Goal: Check status: Check status

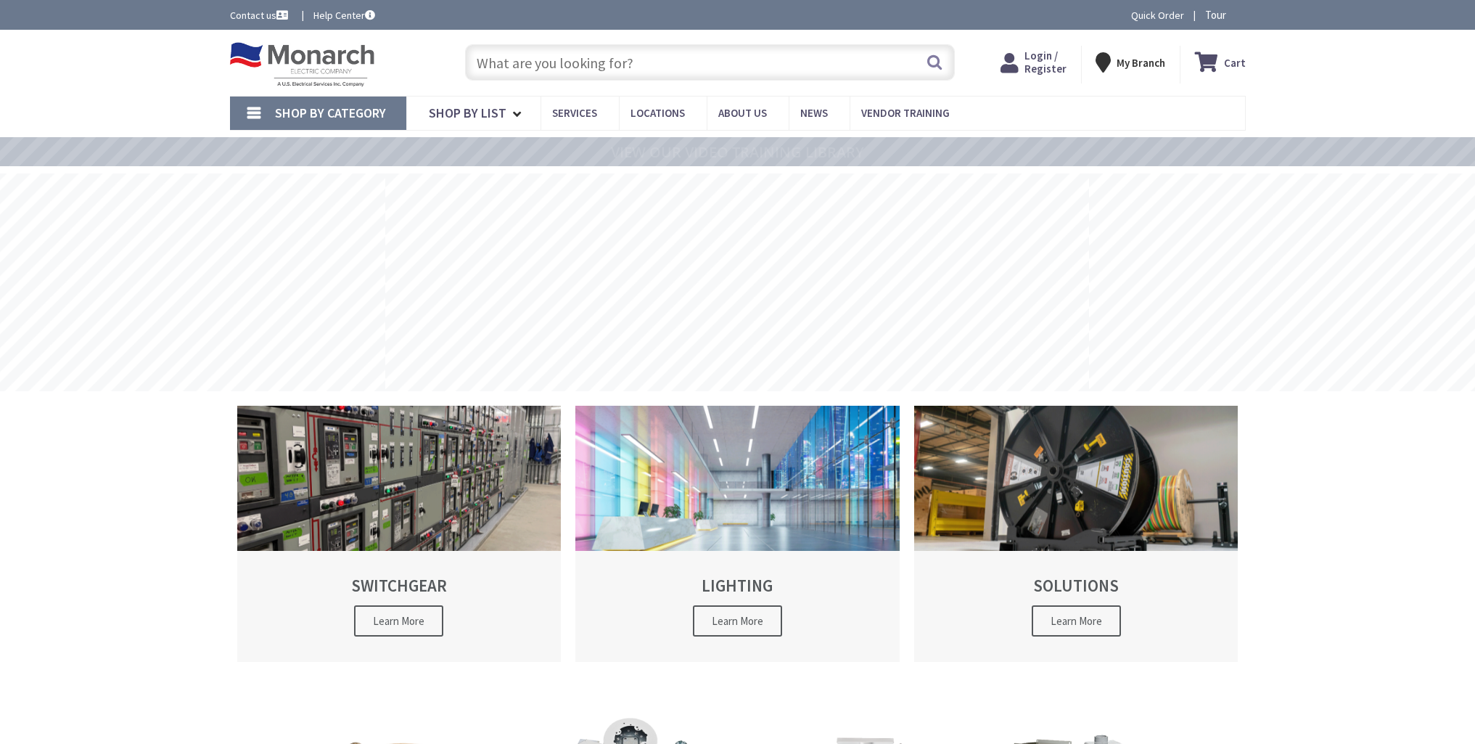
click at [1049, 70] on span "Login / Register" at bounding box center [1046, 62] width 42 height 27
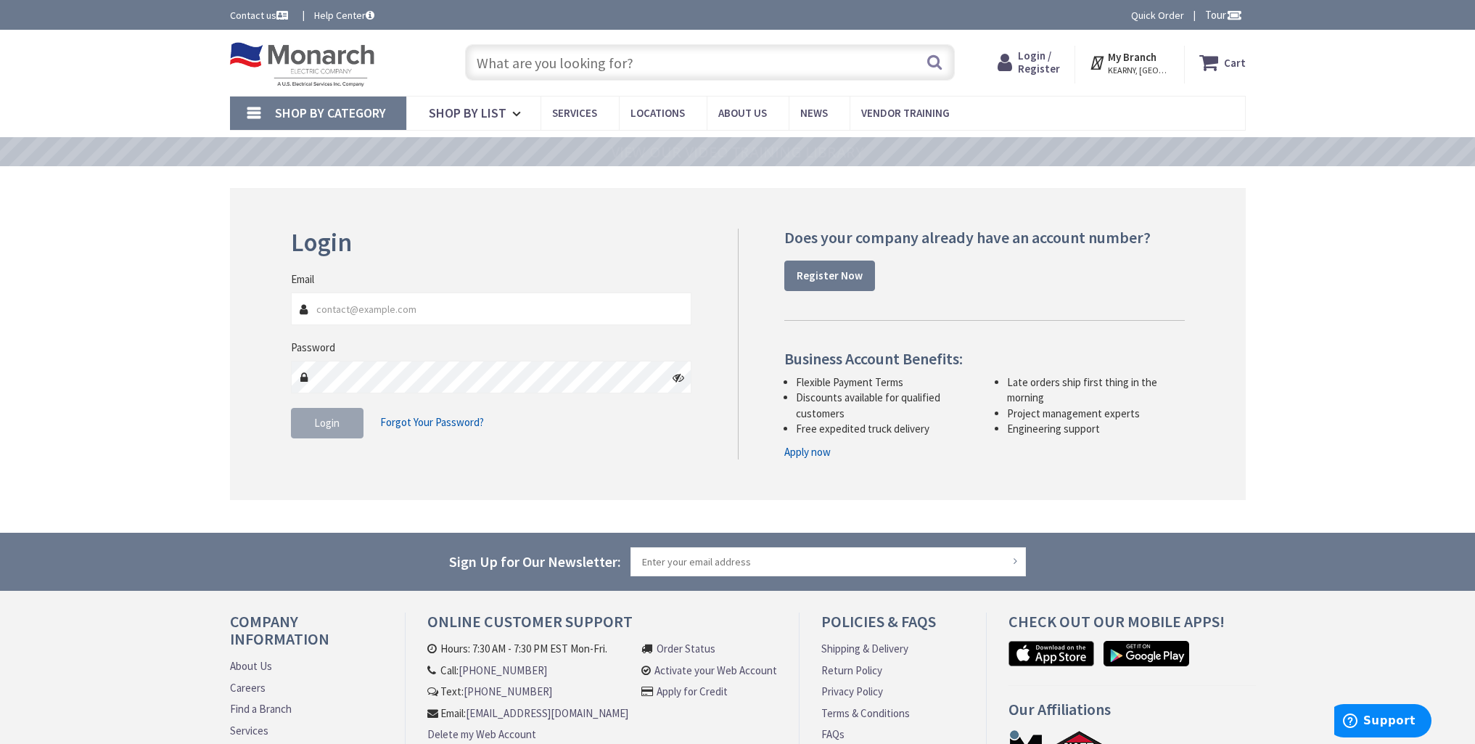
click at [372, 315] on input "Email" at bounding box center [491, 308] width 401 height 33
drag, startPoint x: 395, startPoint y: 310, endPoint x: 411, endPoint y: 295, distance: 21.6
click at [394, 309] on input "Email" at bounding box center [491, 308] width 401 height 33
drag, startPoint x: 329, startPoint y: 313, endPoint x: 273, endPoint y: 312, distance: 55.9
click at [277, 312] on div "Login Invalid login or password Email Shawn@firstchoiceelectricsec.com Password…" at bounding box center [738, 344] width 1016 height 312
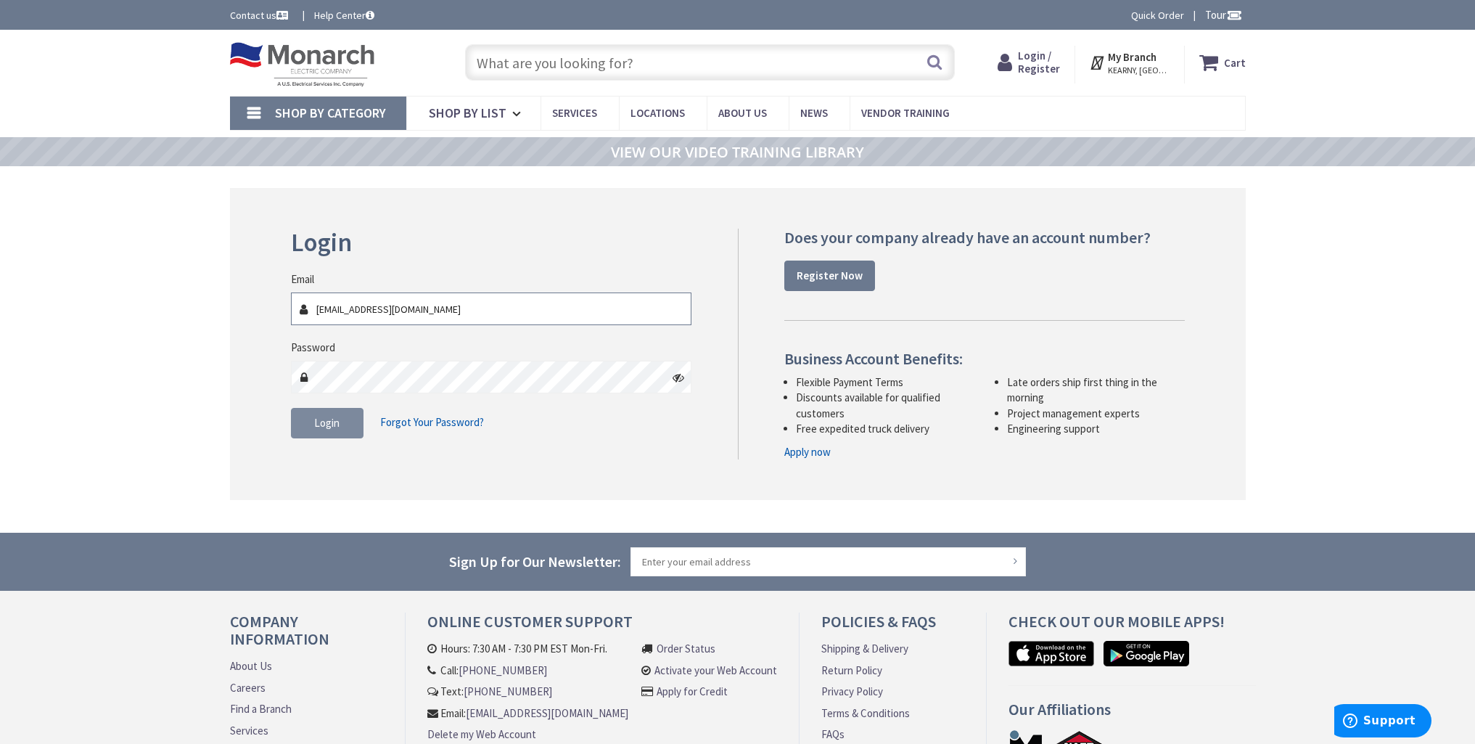
type input "[EMAIL_ADDRESS][DOMAIN_NAME]"
click at [338, 427] on span "Login" at bounding box center [326, 423] width 25 height 14
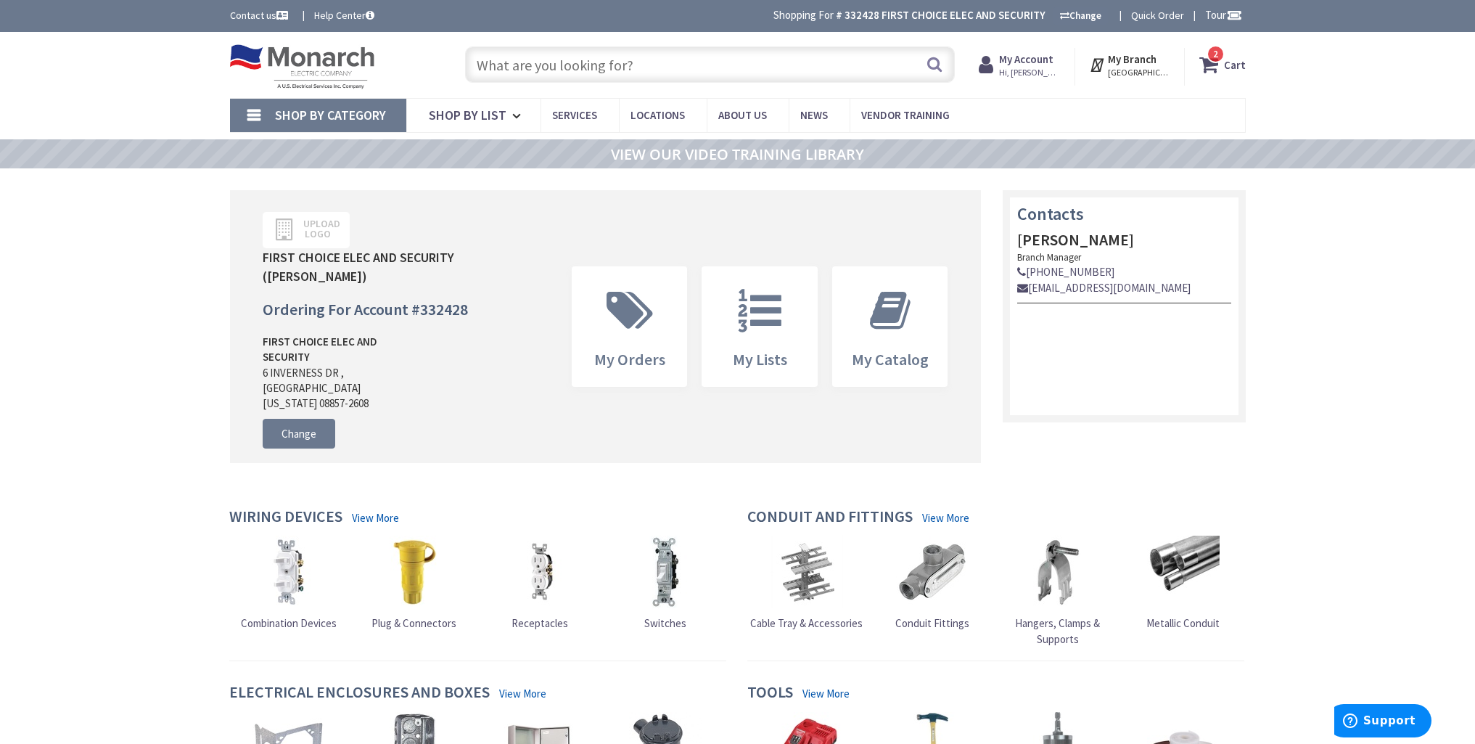
click at [665, 65] on input "text" at bounding box center [710, 64] width 490 height 36
click at [1048, 65] on strong "My Account" at bounding box center [1026, 59] width 54 height 14
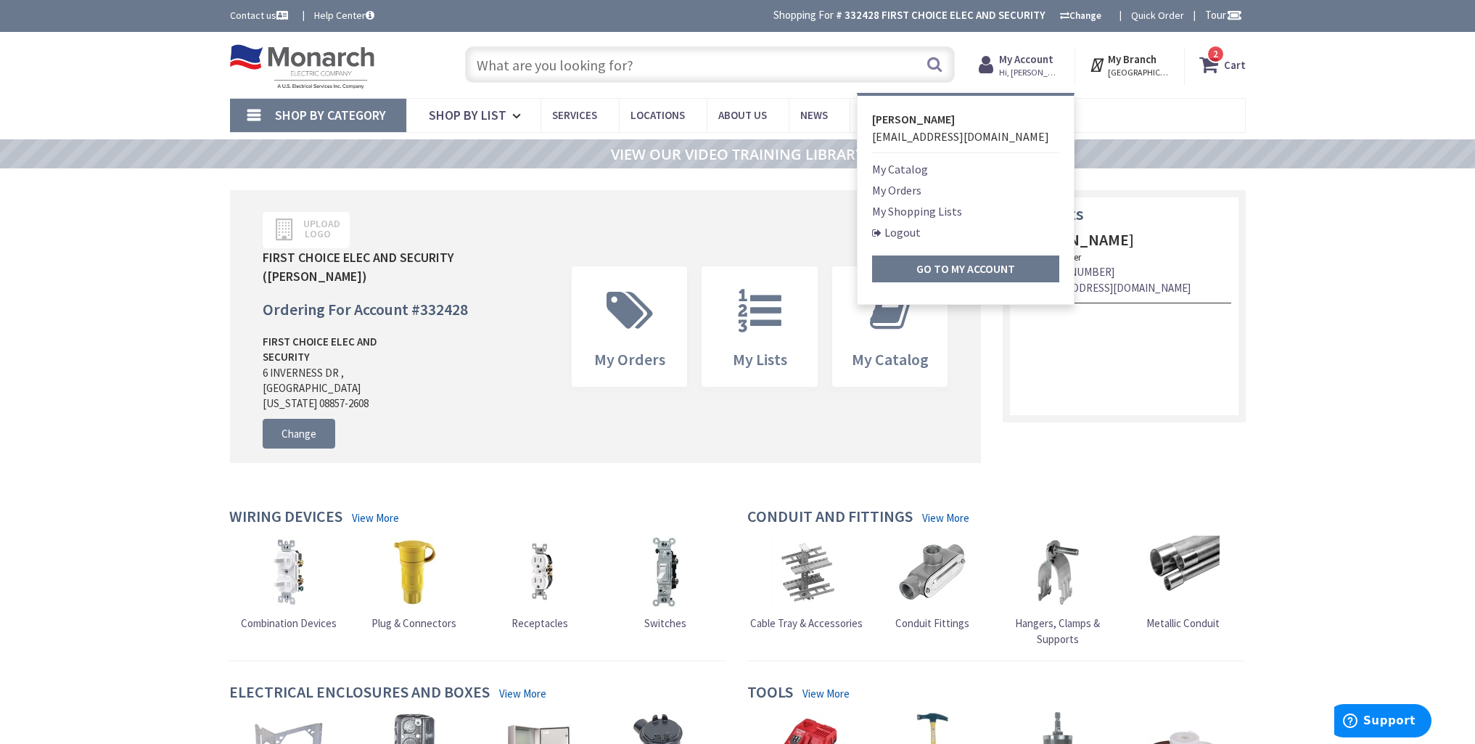
click at [906, 194] on link "My Orders" at bounding box center [896, 189] width 49 height 17
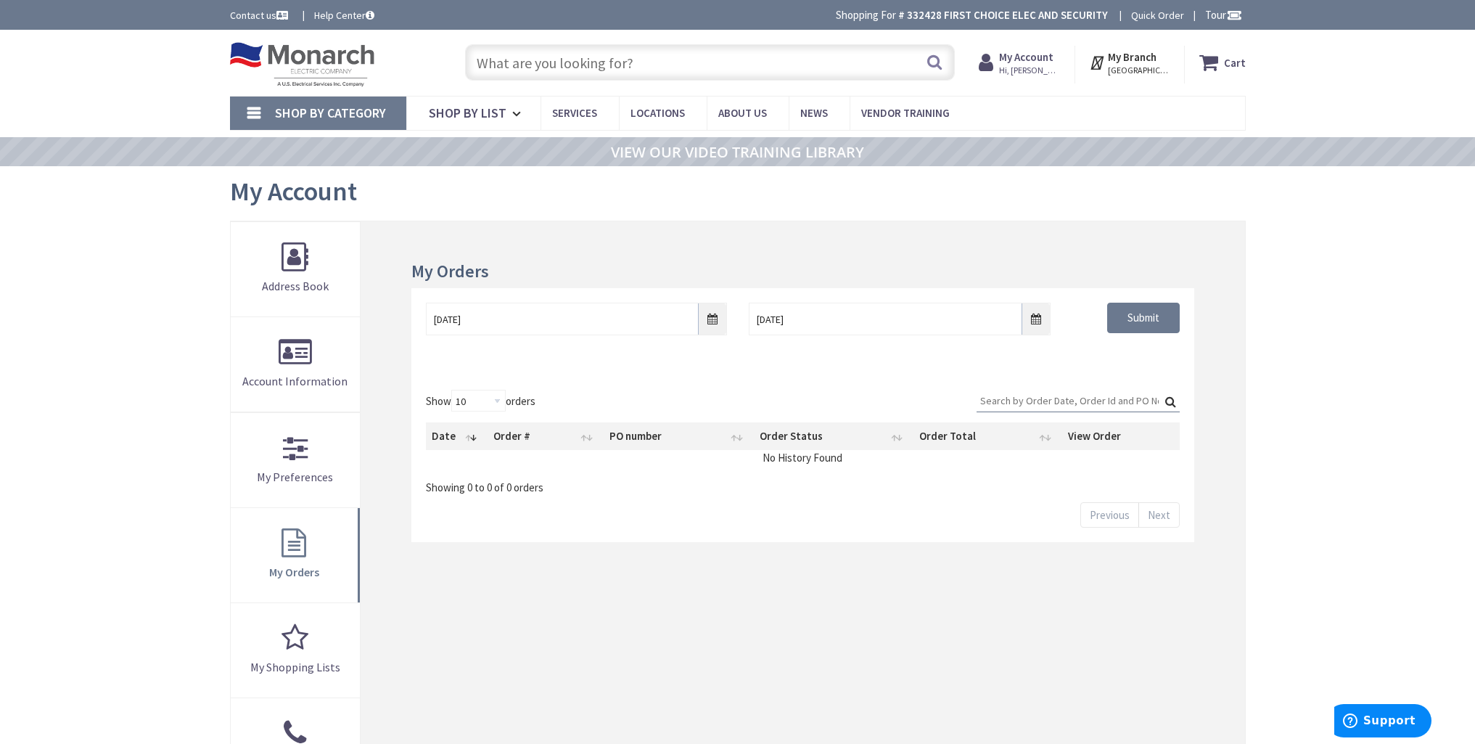
click at [1027, 77] on div "My Account Hi, Benjamin Benjamin Rios Ben@firstchoiceelectricsec.com My Catalog…" at bounding box center [1019, 64] width 81 height 30
click at [1027, 67] on span "Hi, Benjamin" at bounding box center [1030, 71] width 62 height 12
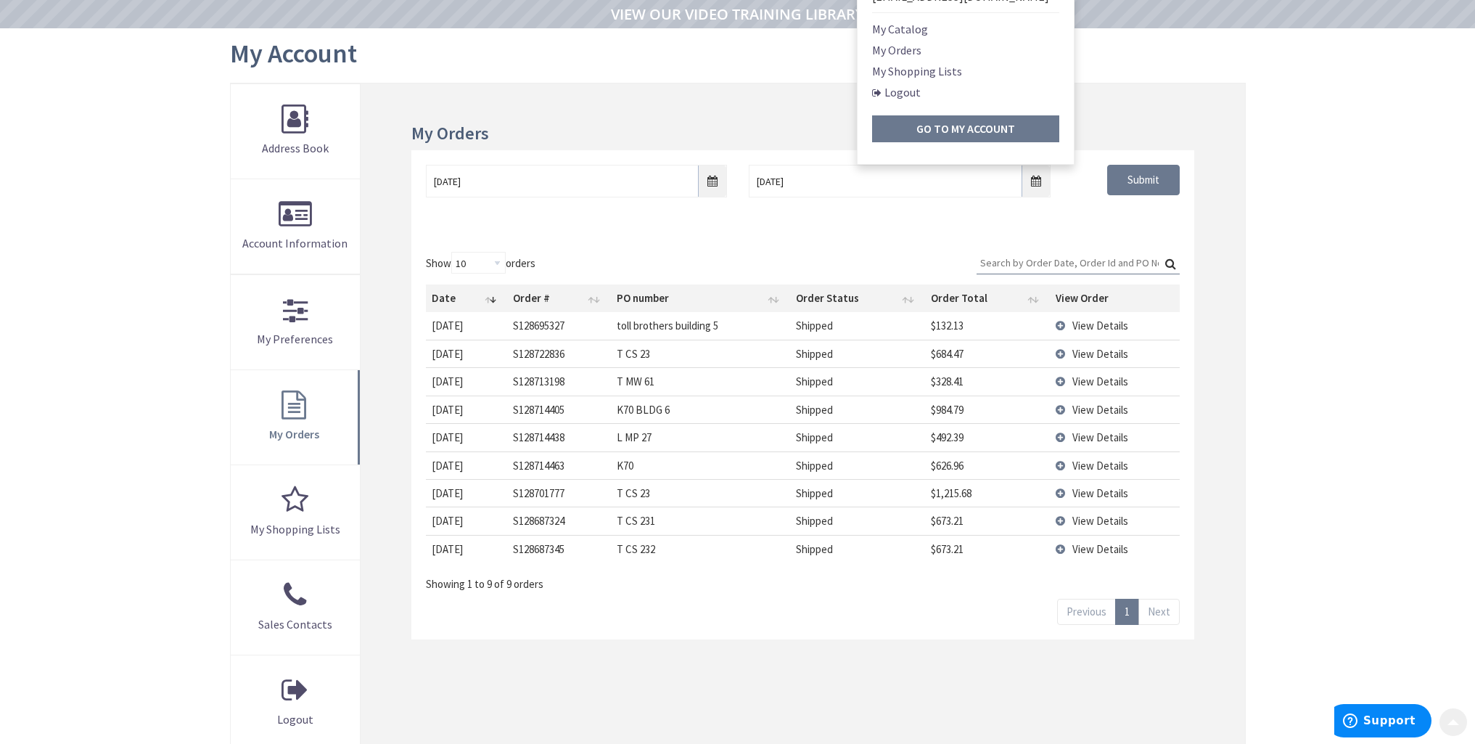
scroll to position [145, 0]
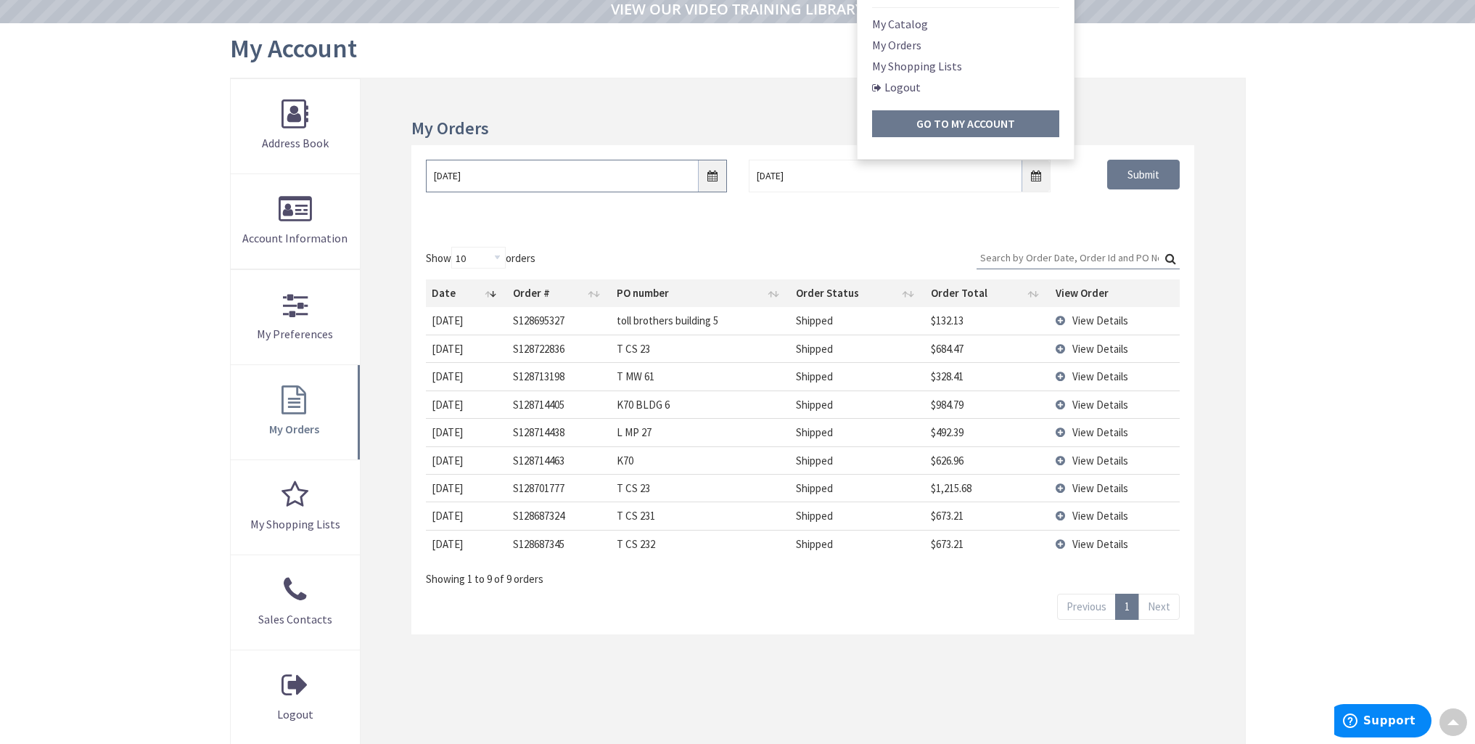
click at [712, 176] on input "9/1/2025" at bounding box center [576, 176] width 301 height 33
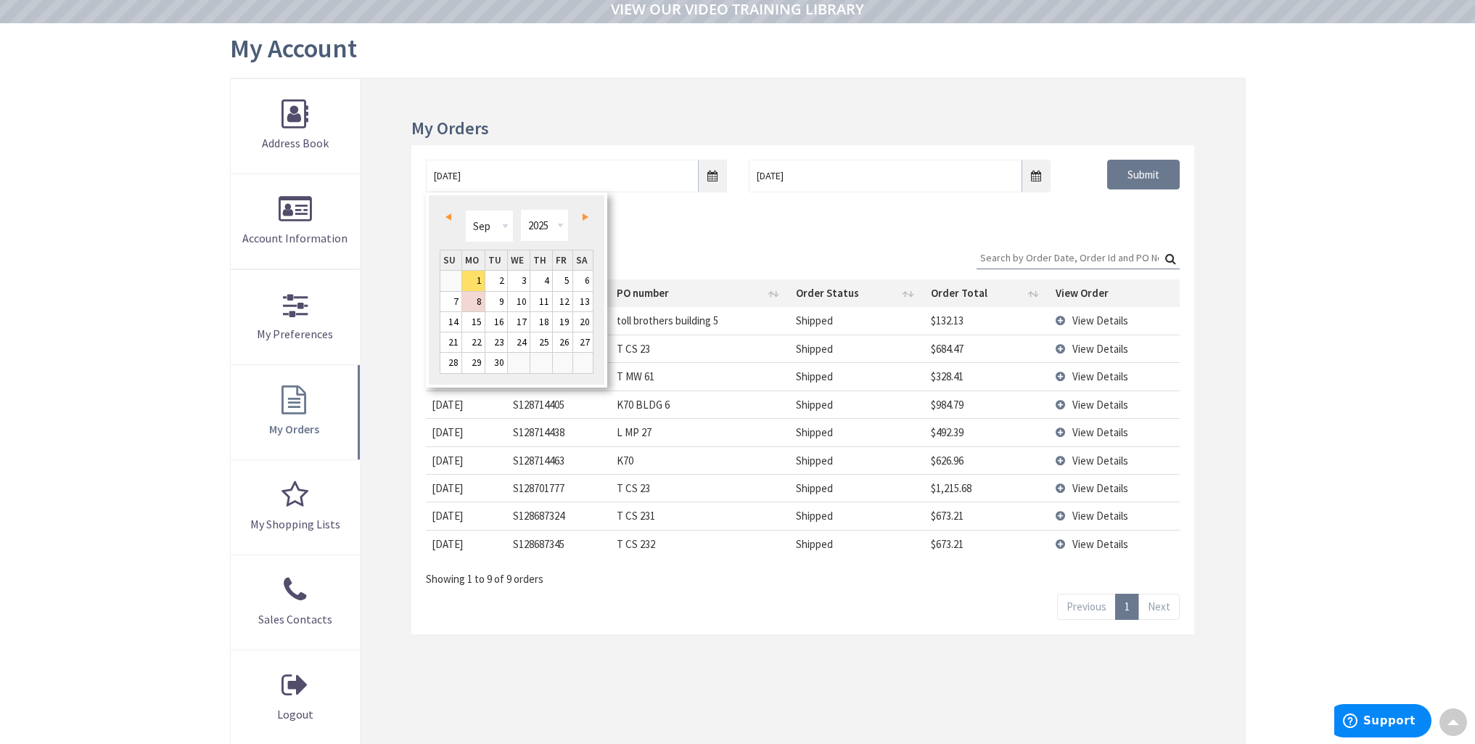
click at [459, 217] on link "Prev" at bounding box center [451, 218] width 20 height 20
click at [468, 325] on link "14" at bounding box center [473, 322] width 22 height 20
type input "07/14/2025"
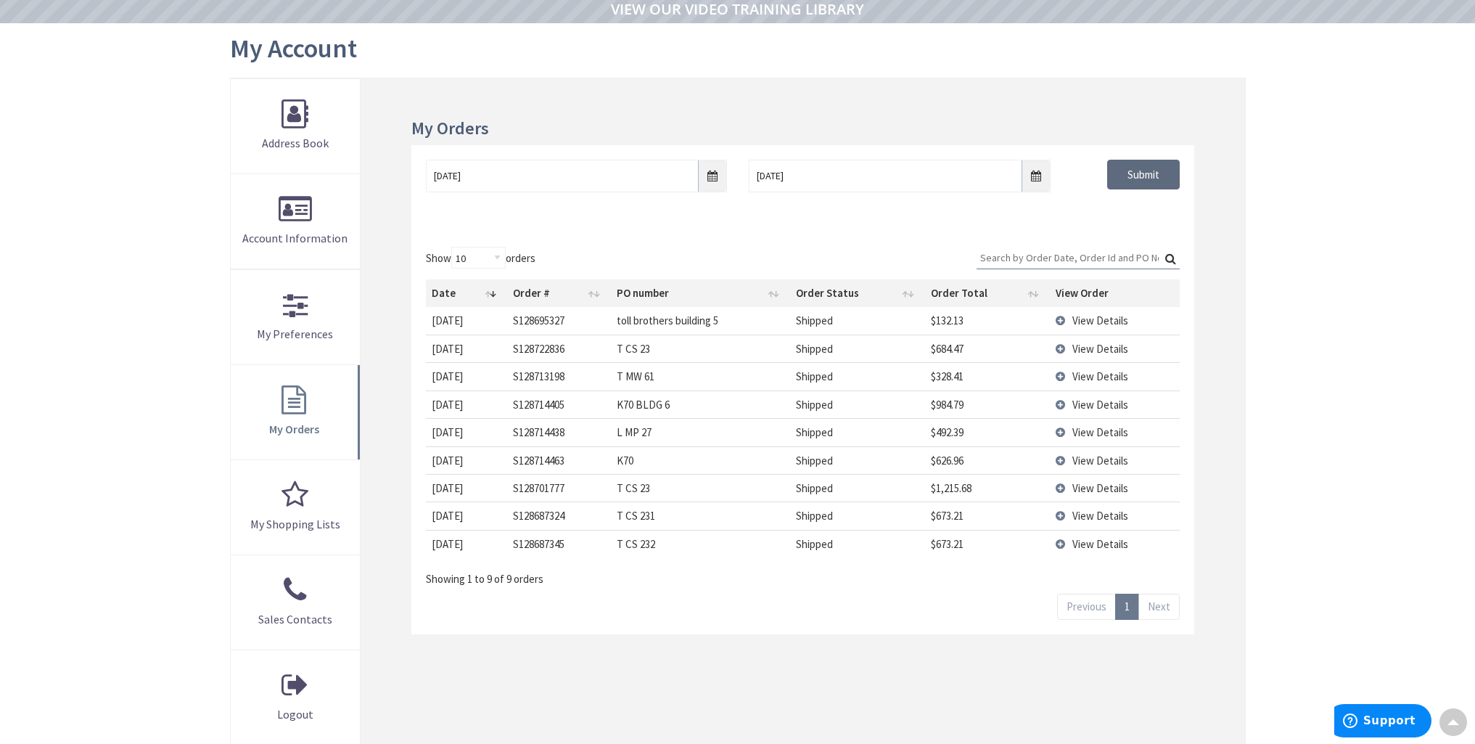
click at [1137, 176] on input "Submit" at bounding box center [1143, 175] width 73 height 30
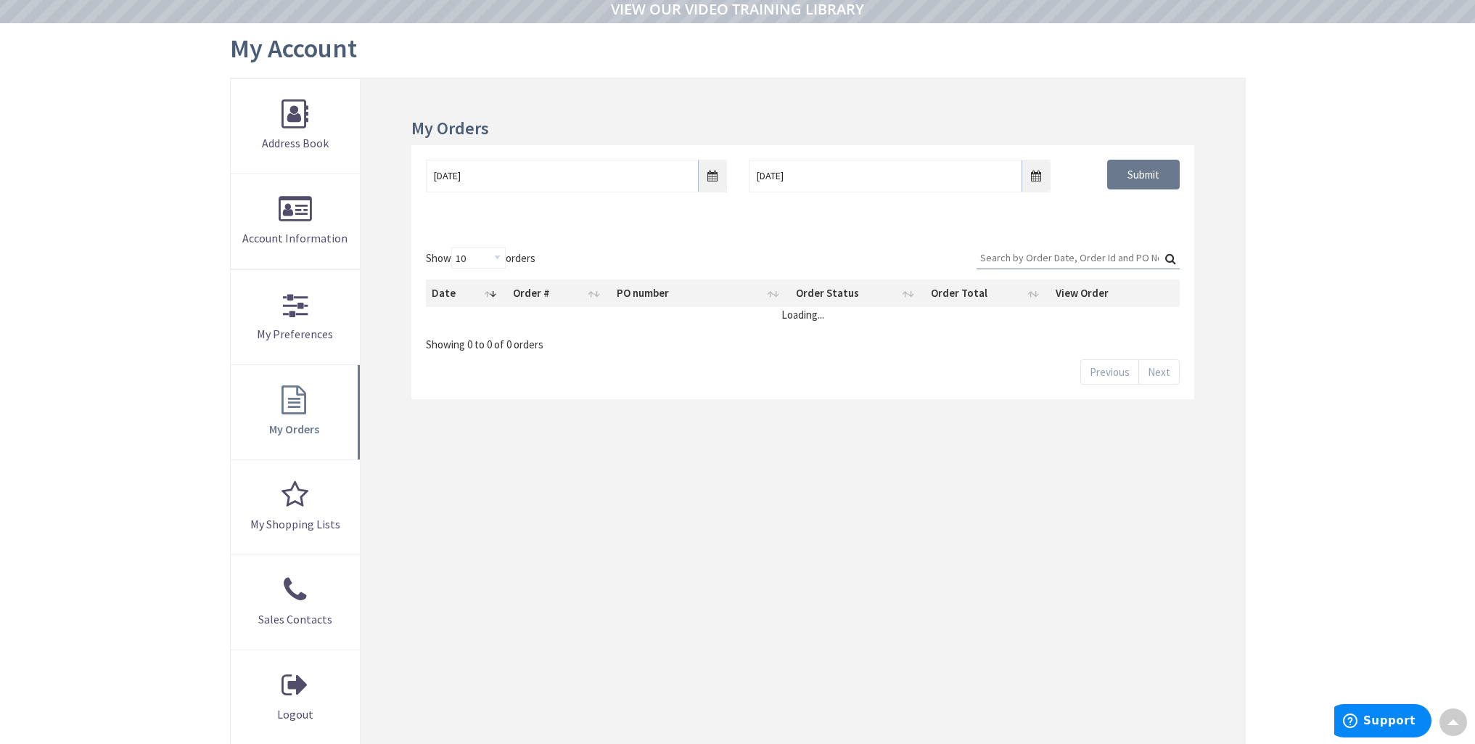
click at [1051, 252] on input "Search:" at bounding box center [1078, 258] width 203 height 22
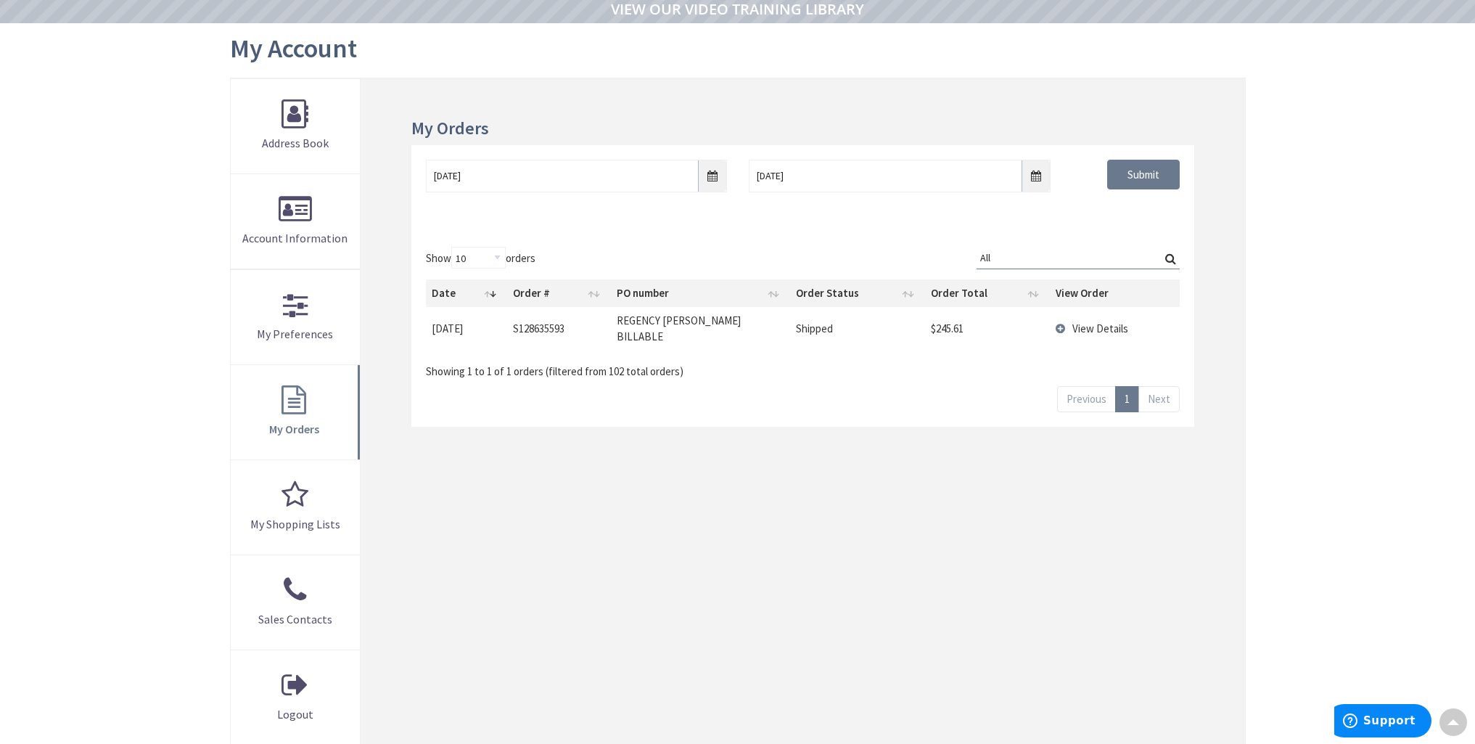
type input "All"
click at [1070, 321] on td "View Details" at bounding box center [1115, 328] width 130 height 43
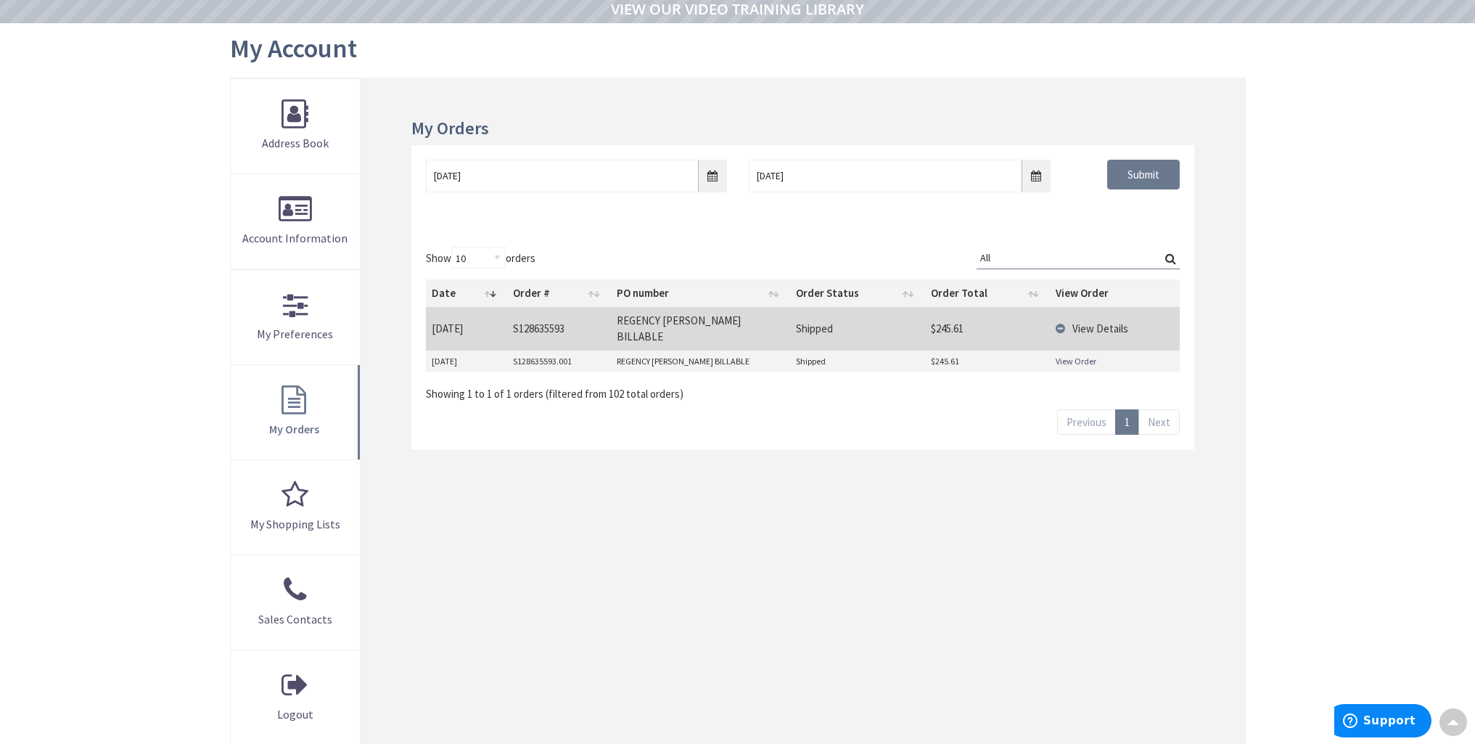
click at [739, 324] on td "REGENCY [PERSON_NAME] BILLABLE" at bounding box center [700, 328] width 179 height 43
click at [1066, 355] on link "View Order" at bounding box center [1076, 361] width 41 height 12
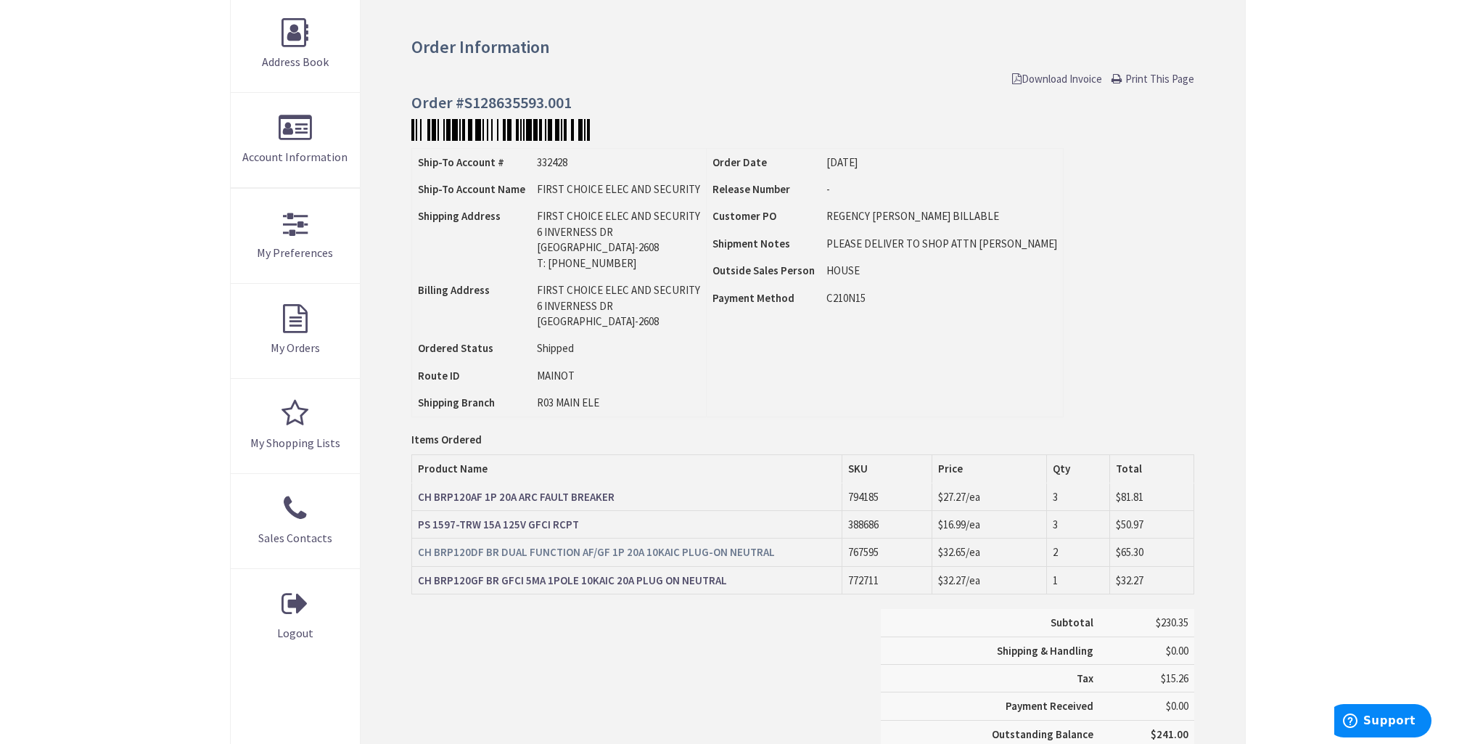
scroll to position [363, 0]
